Goal: Obtain resource: Download file/media

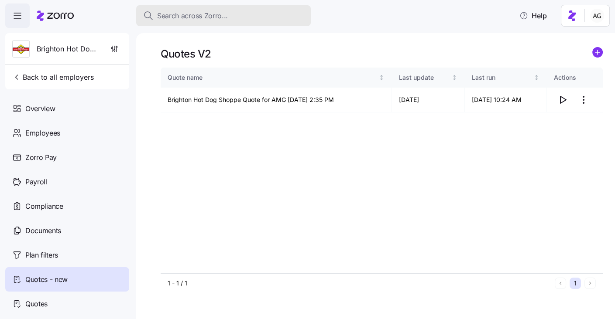
click at [219, 14] on span "Search across Zorro..." at bounding box center [192, 15] width 71 height 11
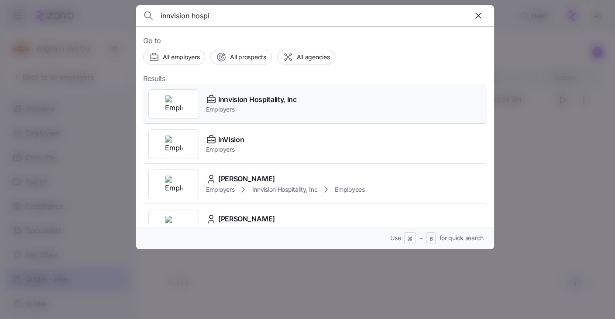
type input "innvision hospi"
click at [248, 97] on span "Innvision Hospitality, Inc" at bounding box center [257, 99] width 79 height 11
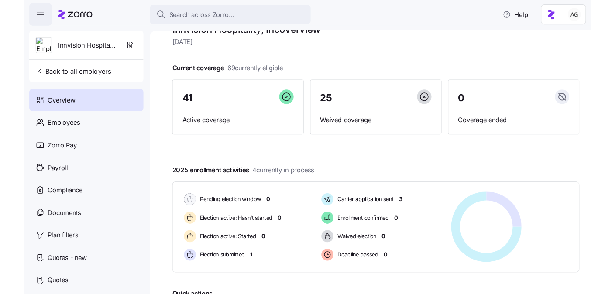
scroll to position [23, 0]
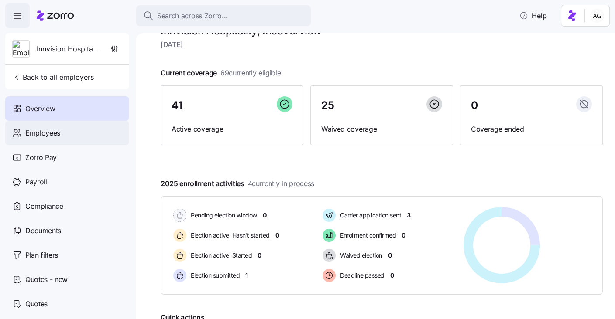
click at [47, 135] on span "Employees" at bounding box center [42, 133] width 35 height 11
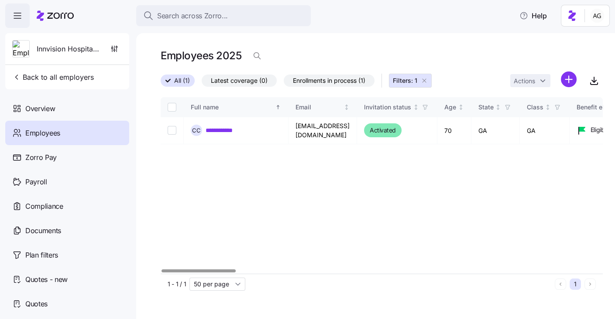
click at [424, 80] on icon "button" at bounding box center [424, 80] width 7 height 7
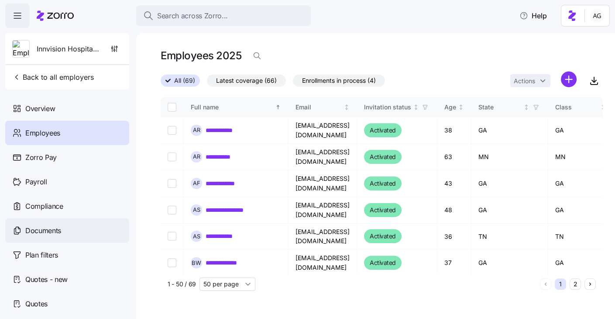
click at [34, 231] on span "Documents" at bounding box center [43, 231] width 36 height 11
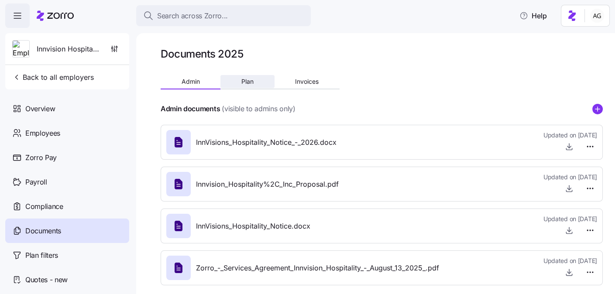
click at [244, 79] on span "Plan" at bounding box center [247, 82] width 12 height 6
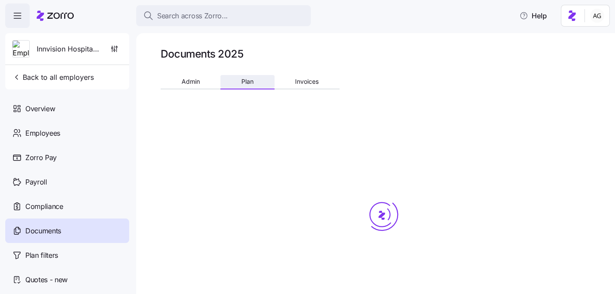
click at [244, 79] on span "Plan" at bounding box center [247, 82] width 12 height 6
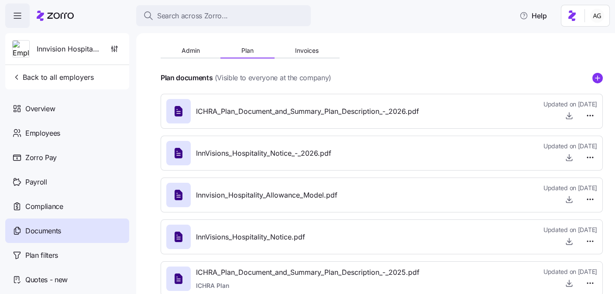
scroll to position [50, 0]
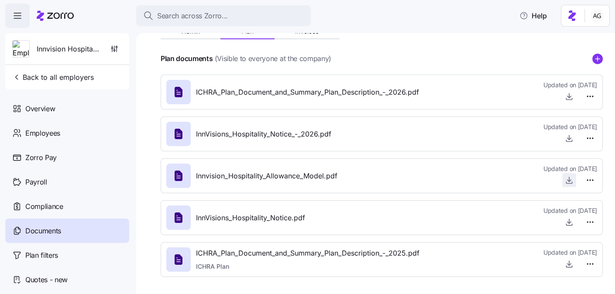
click at [568, 179] on icon "button" at bounding box center [569, 180] width 9 height 9
